Goal: Check status: Check status

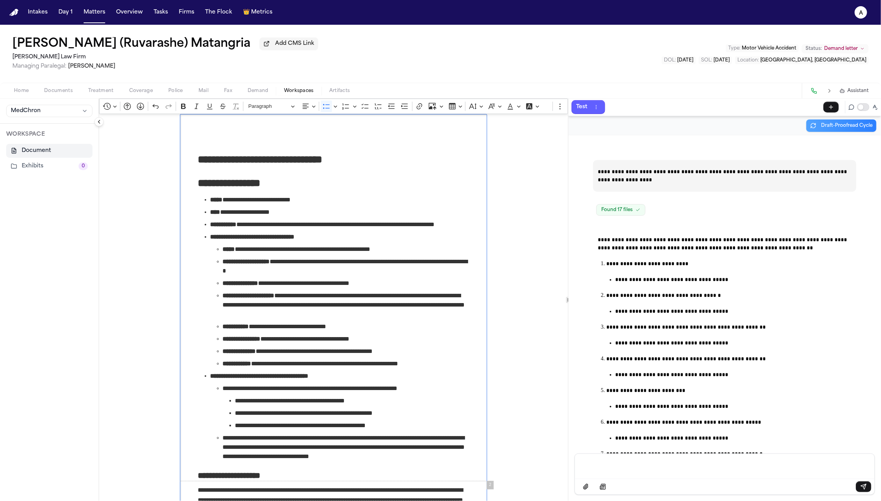
scroll to position [23423, 0]
